Goal: Check status: Check status

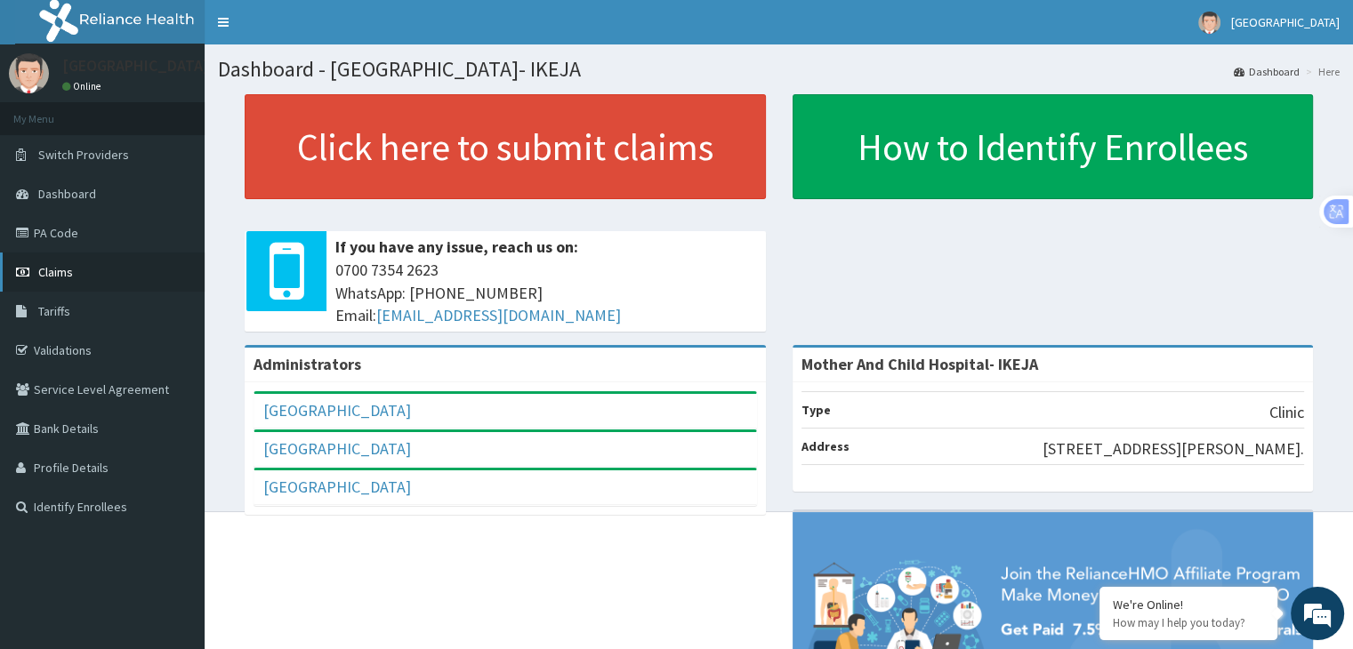
click at [48, 271] on span "Claims" at bounding box center [55, 272] width 35 height 16
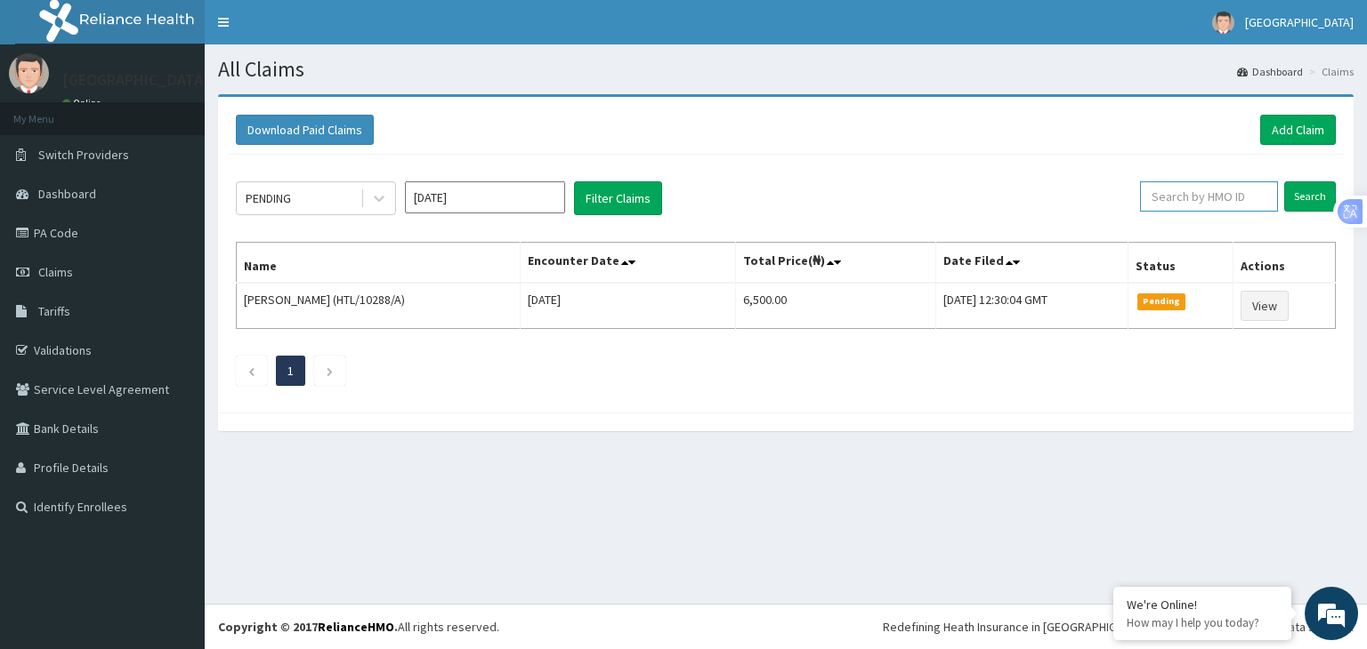
click at [1172, 195] on input "text" at bounding box center [1209, 196] width 138 height 30
paste input "KSB/11250/B"
type input "KSB/11250/B"
click at [1284, 181] on input "Search" at bounding box center [1310, 196] width 52 height 30
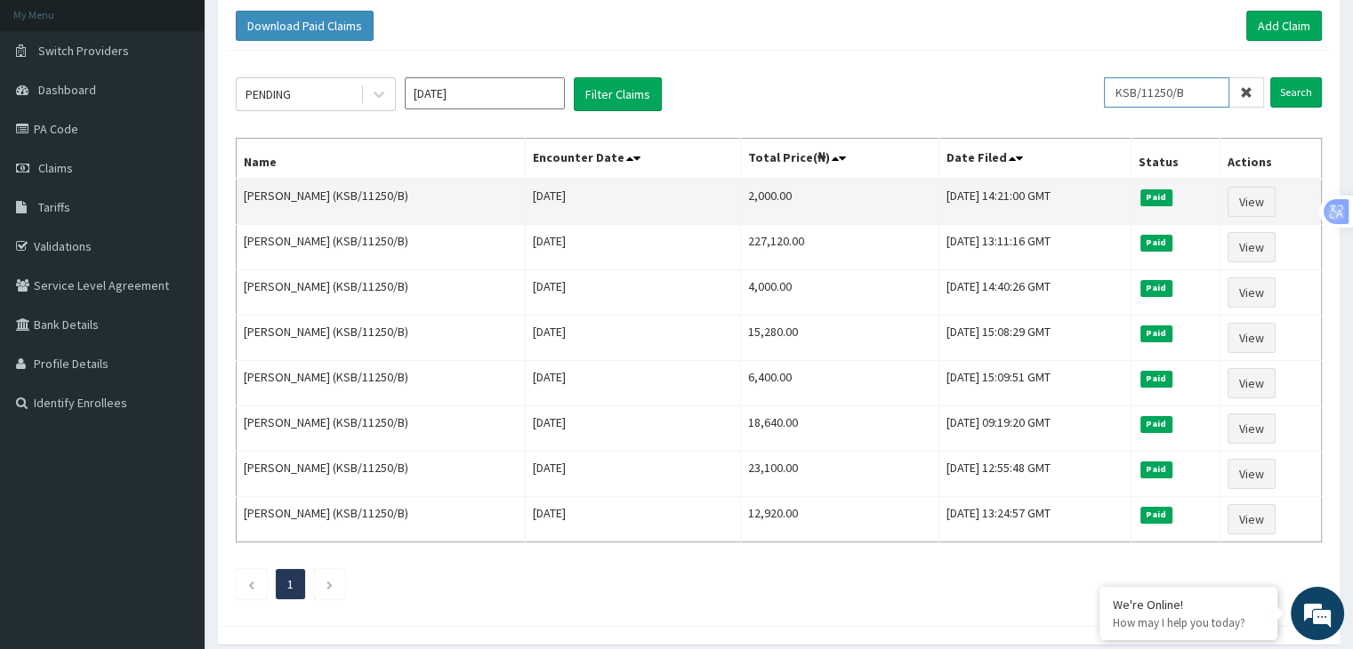
scroll to position [170, 0]
